Goal: Find specific page/section: Find specific page/section

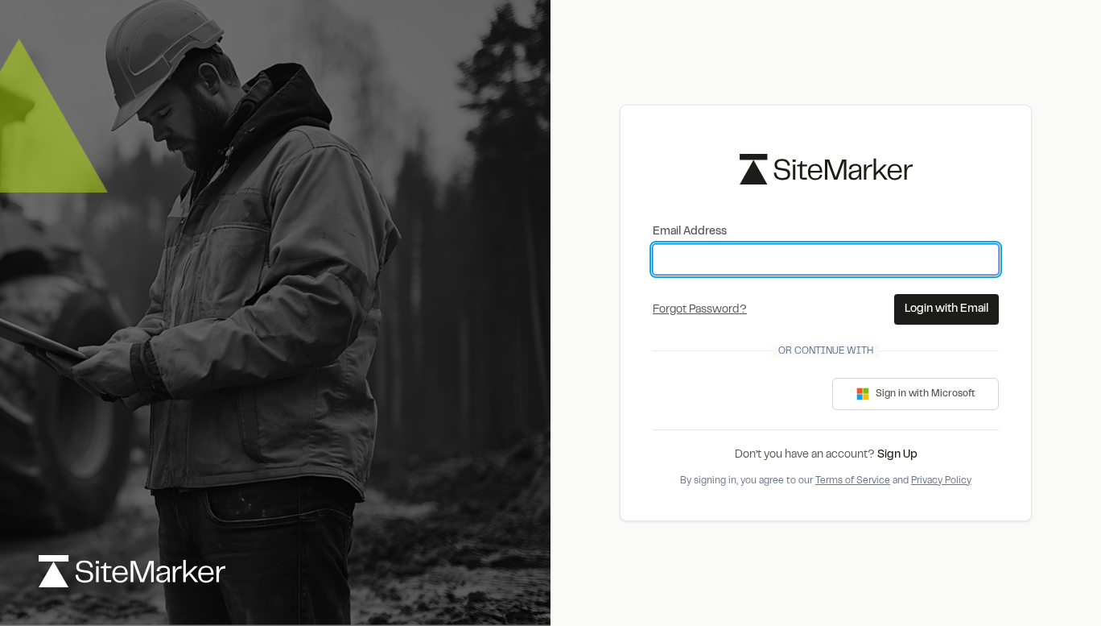
type input "**********"
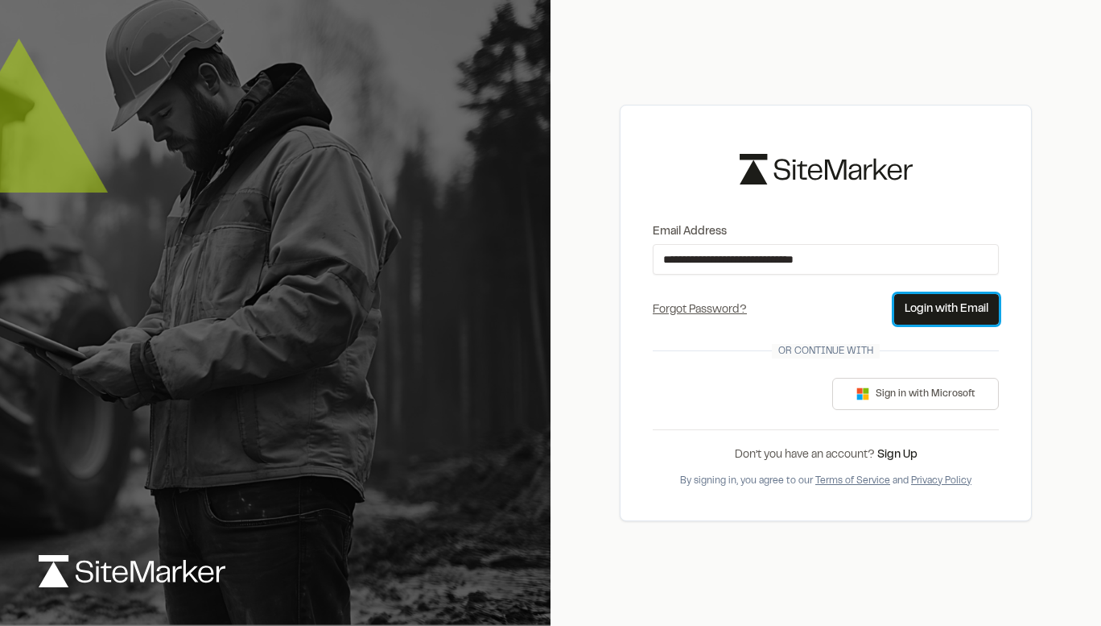
click at [962, 304] on button "Login with Email" at bounding box center [947, 309] width 105 height 31
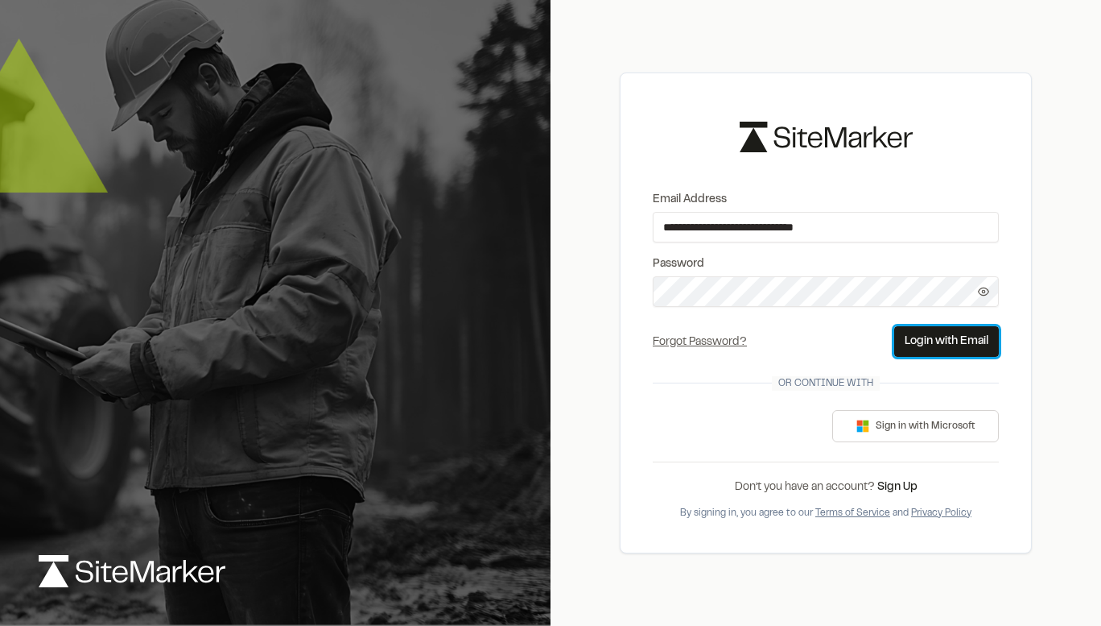
click at [960, 337] on button "Login with Email" at bounding box center [947, 341] width 105 height 31
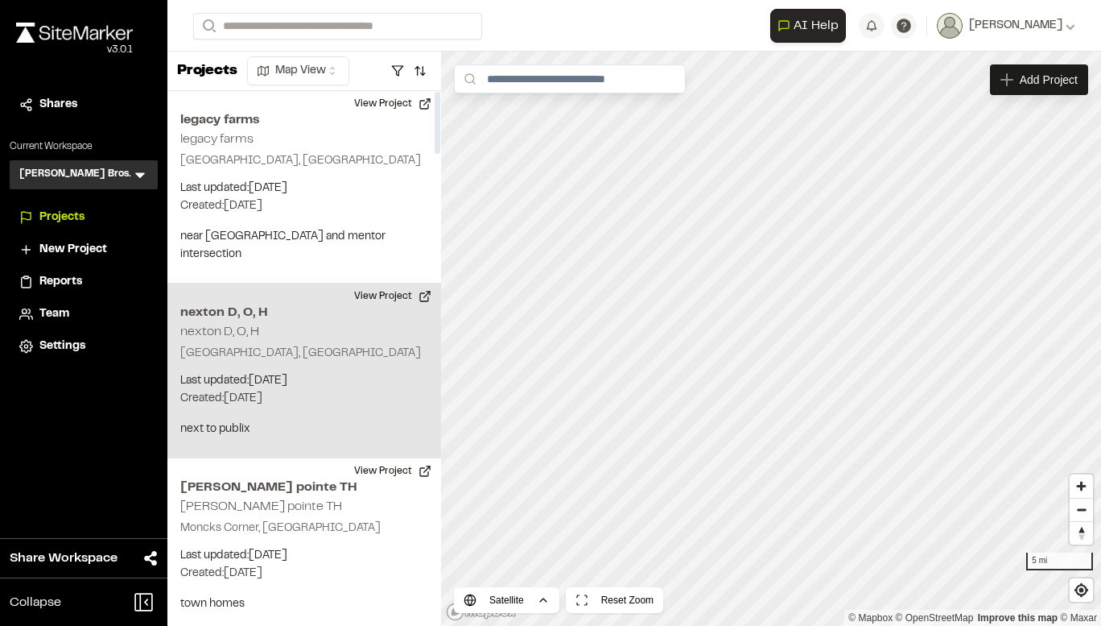
click at [283, 372] on p "Last updated: [DATE]" at bounding box center [304, 381] width 248 height 18
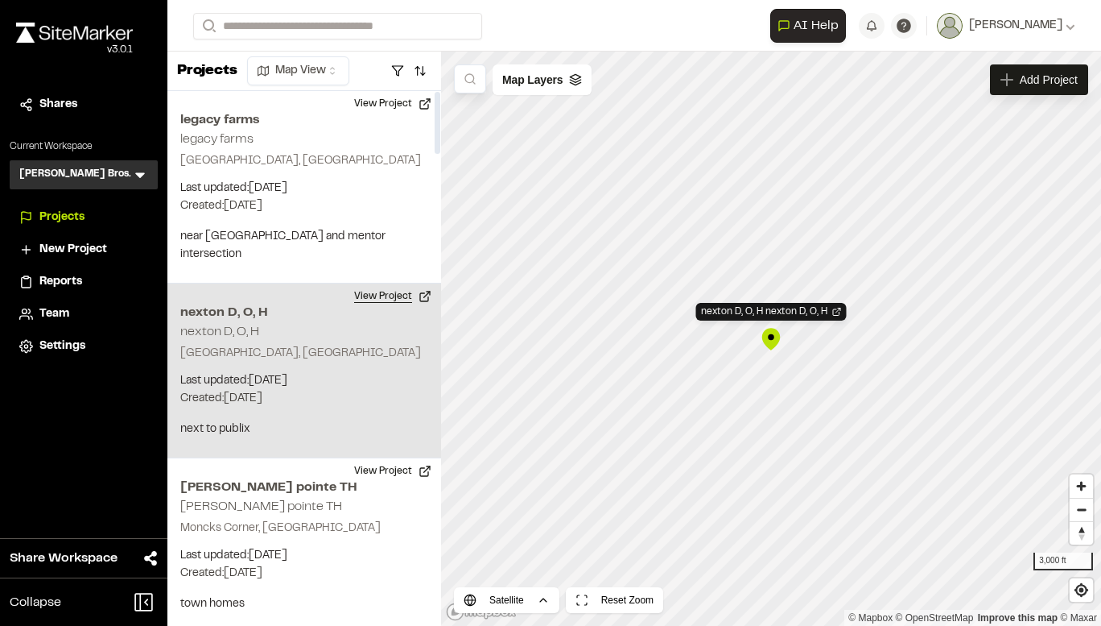
click at [395, 283] on button "View Project" at bounding box center [393, 296] width 97 height 26
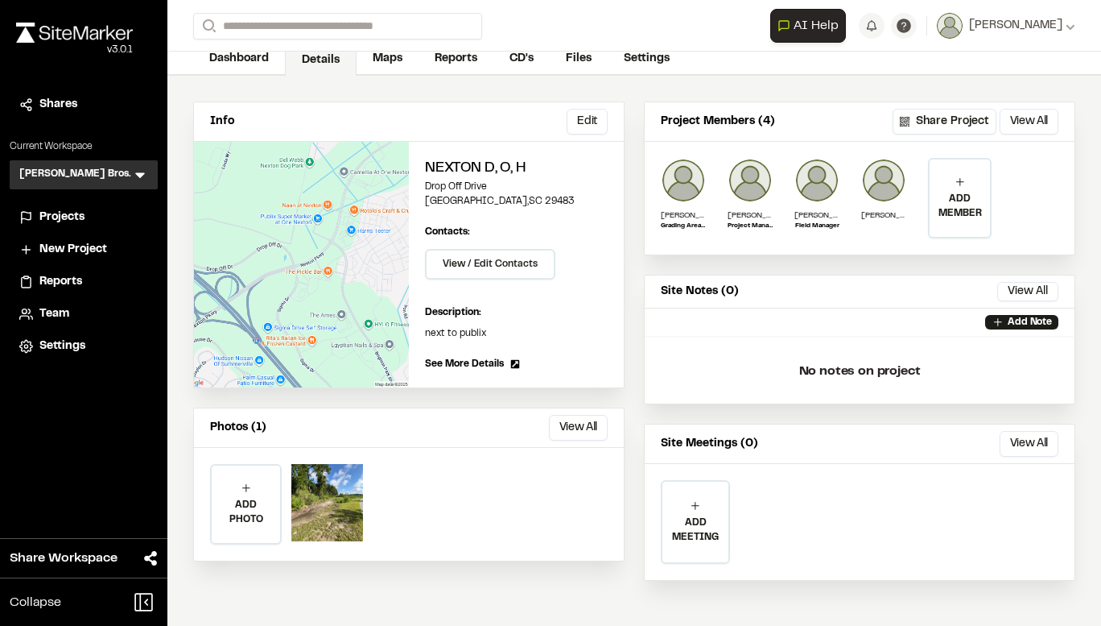
scroll to position [83, 0]
click at [403, 62] on link "Maps" at bounding box center [389, 61] width 64 height 31
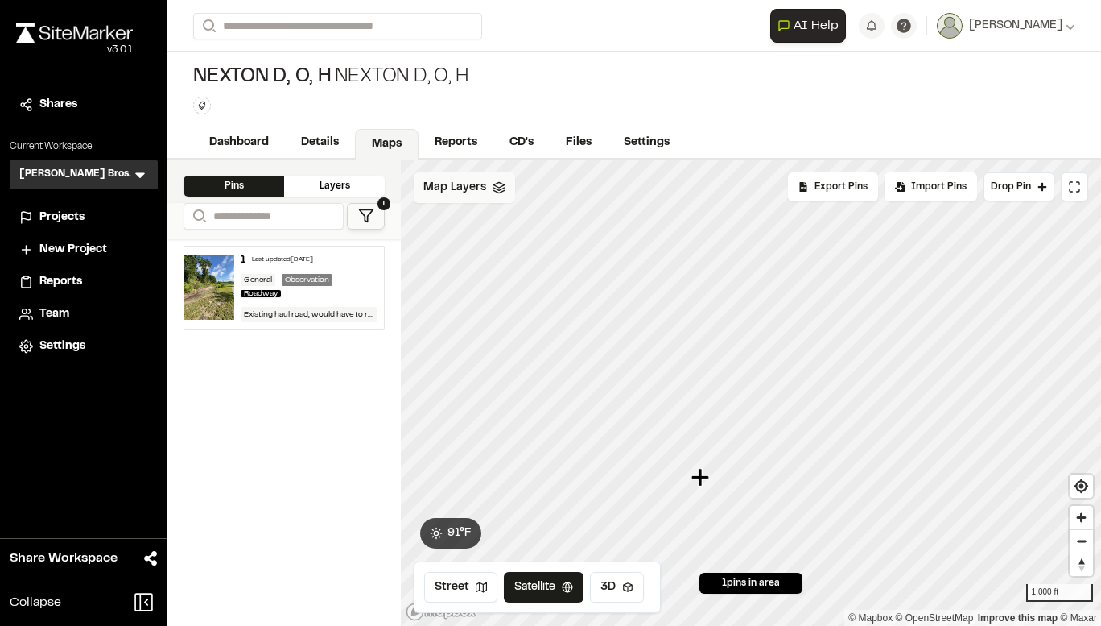
click at [448, 190] on span "Map Layers" at bounding box center [455, 188] width 63 height 18
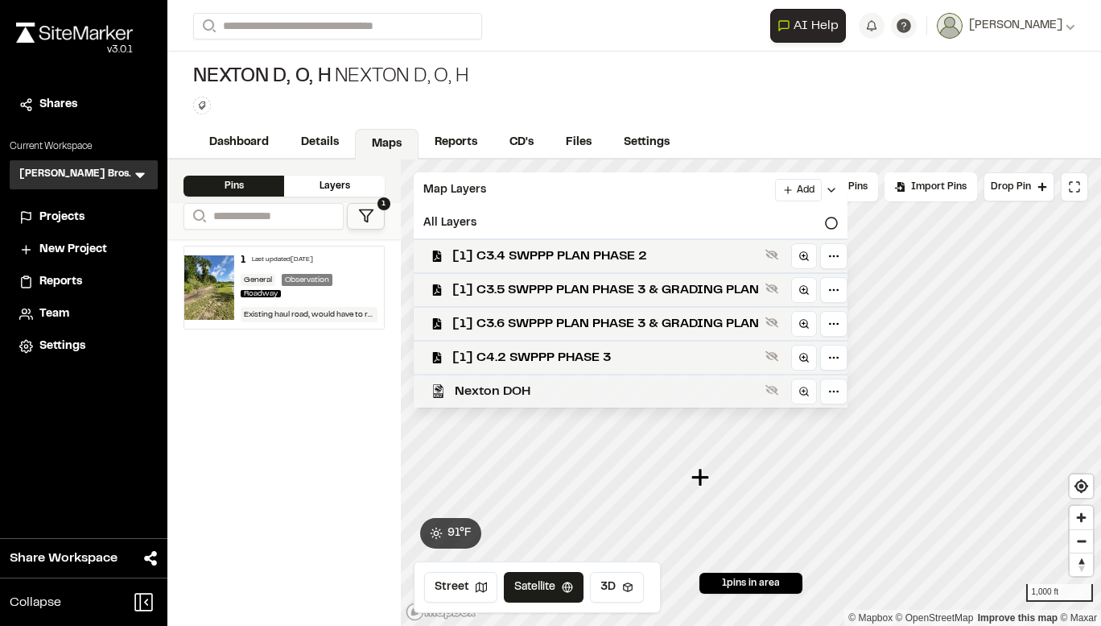
click at [494, 395] on span "Nexton DOH" at bounding box center [607, 391] width 304 height 19
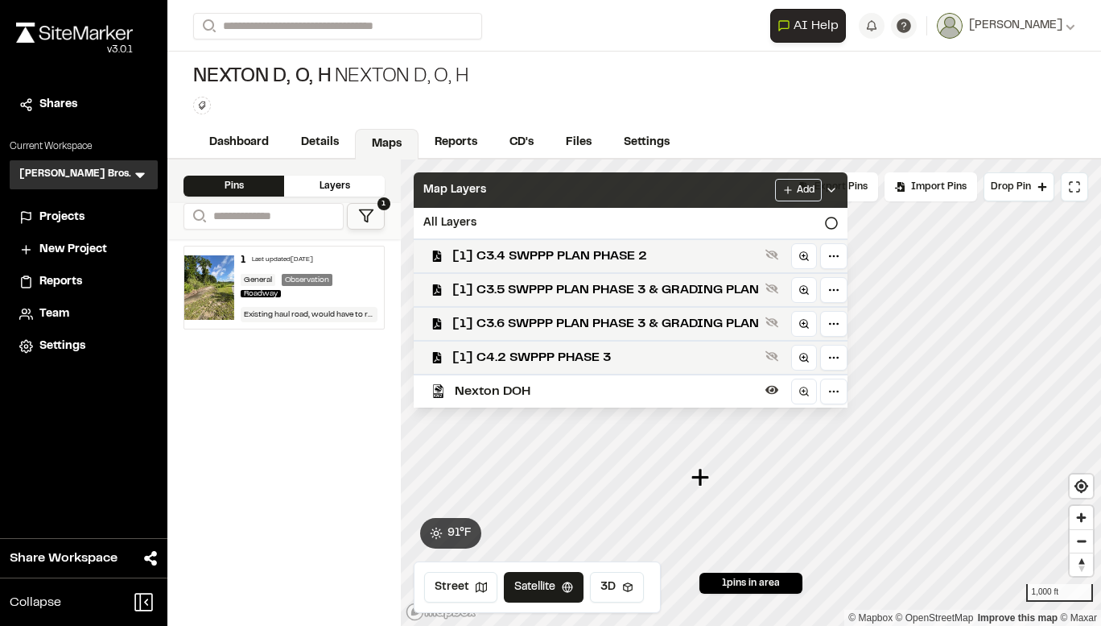
click at [474, 193] on span "Map Layers" at bounding box center [455, 190] width 63 height 18
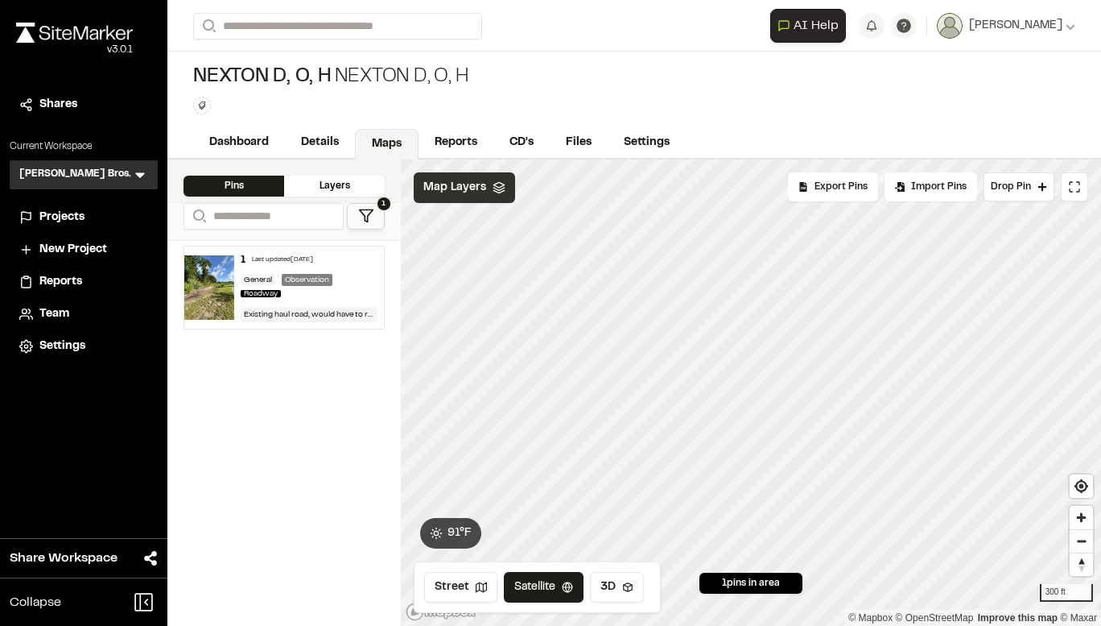
click at [469, 183] on span "Map Layers" at bounding box center [455, 188] width 63 height 18
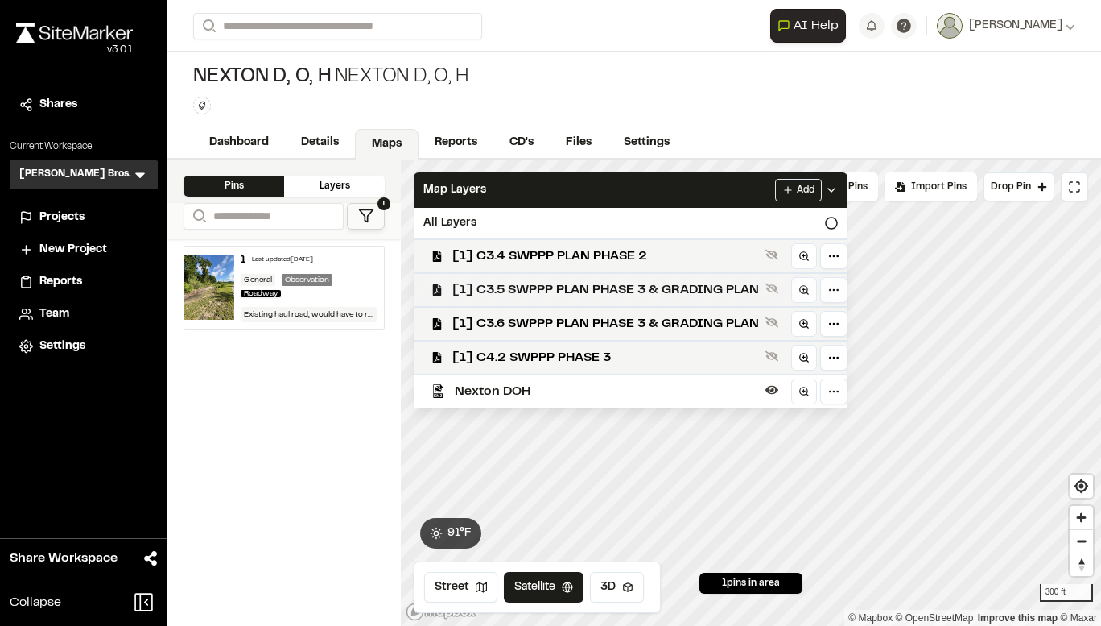
click at [560, 284] on span "[1] C3.5 SWPPP PLAN PHASE 3 & GRADING PLAN" at bounding box center [605, 289] width 307 height 19
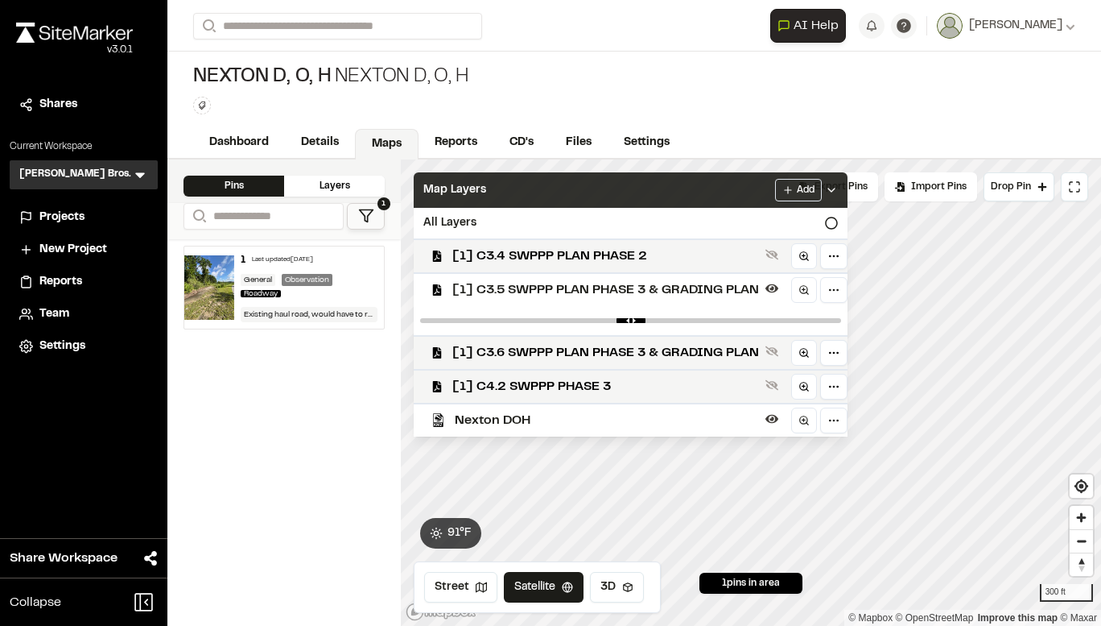
click at [471, 184] on span "Map Layers" at bounding box center [455, 190] width 63 height 18
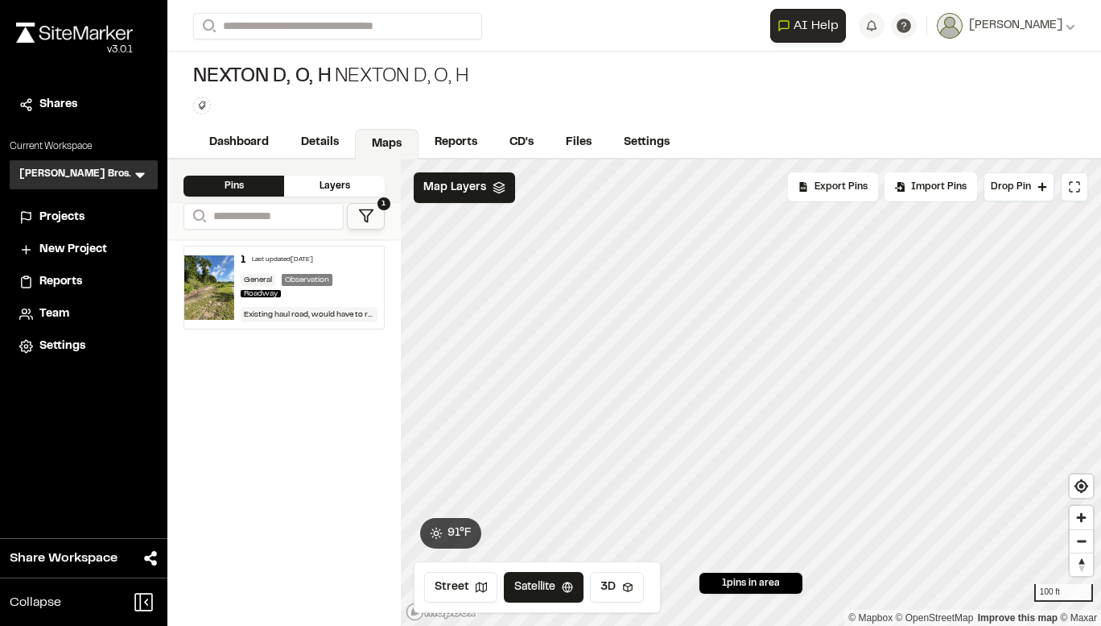
click at [936, 625] on html "**********" at bounding box center [550, 313] width 1101 height 626
